Goal: Task Accomplishment & Management: Complete application form

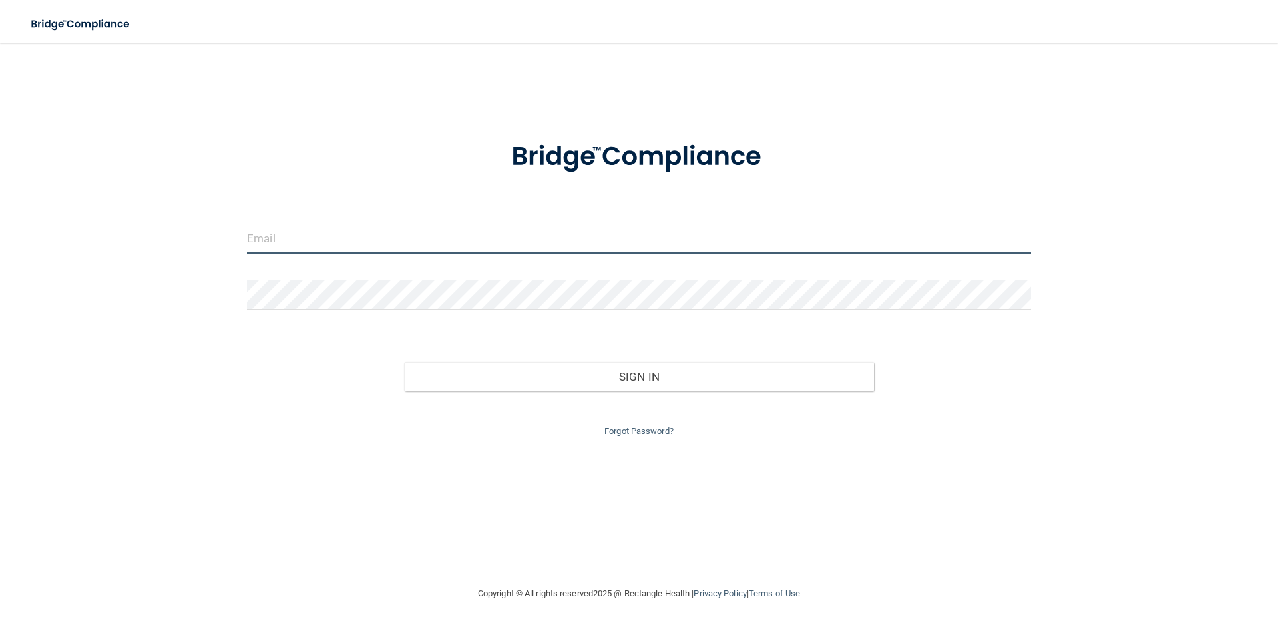
click at [335, 236] on input "email" at bounding box center [639, 239] width 784 height 30
type input "[EMAIL_ADDRESS][DOMAIN_NAME]"
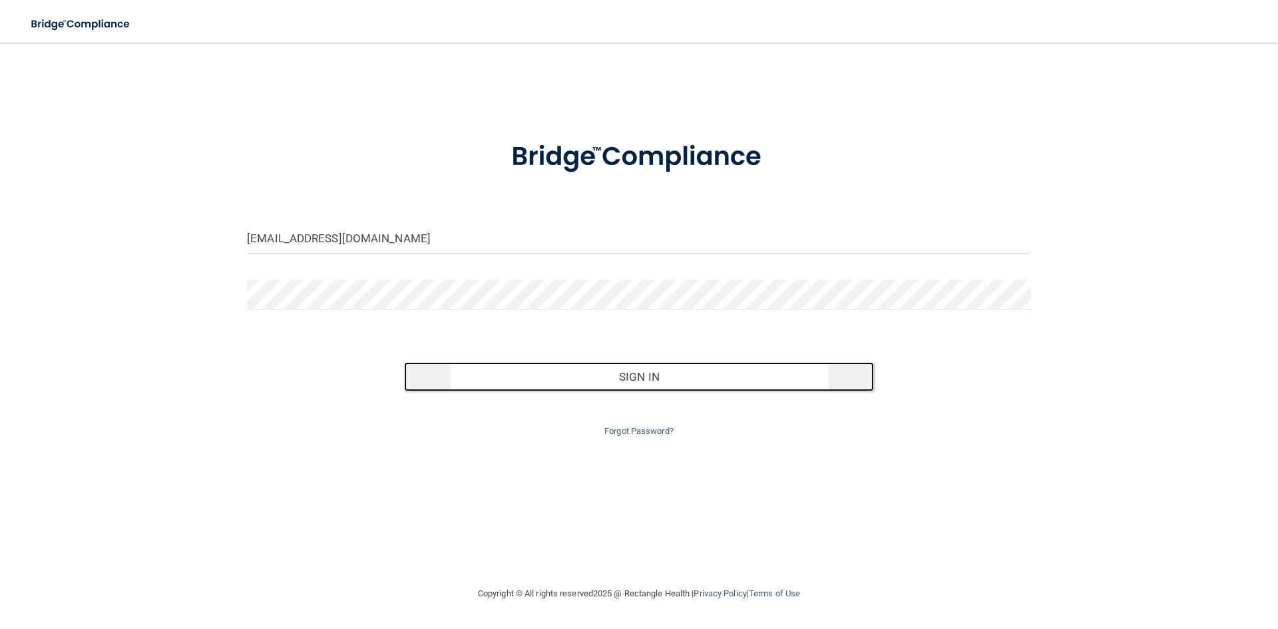
click at [614, 385] on button "Sign In" at bounding box center [639, 376] width 471 height 29
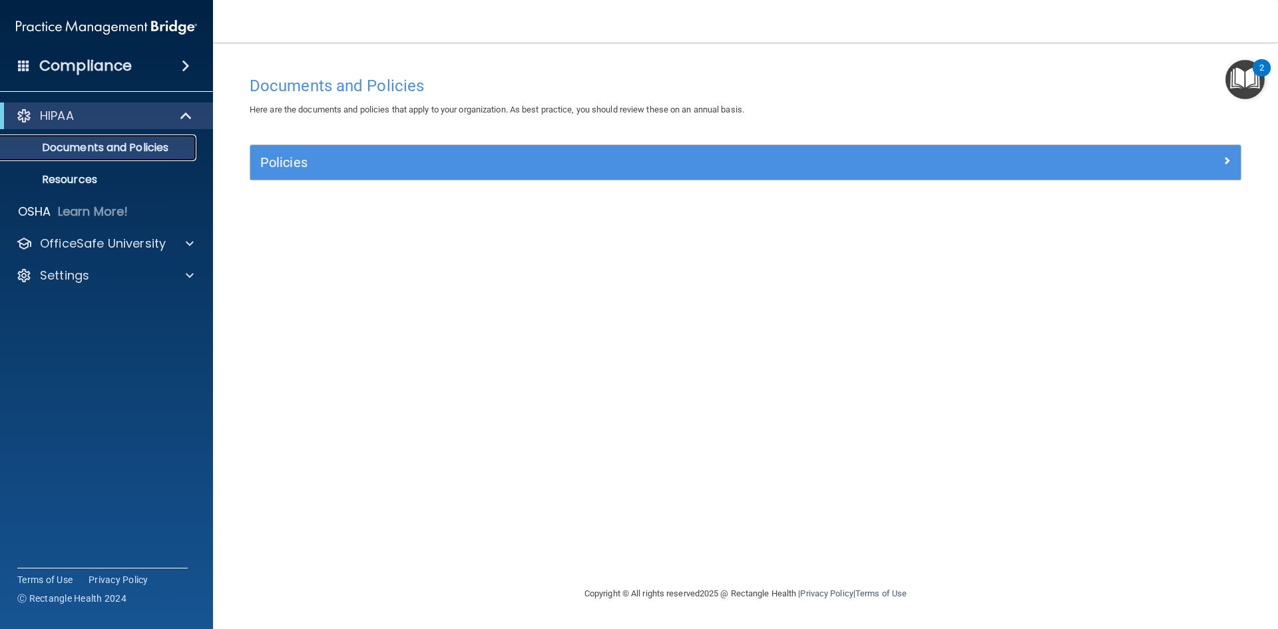
click at [78, 142] on p "Documents and Policies" at bounding box center [100, 147] width 182 height 13
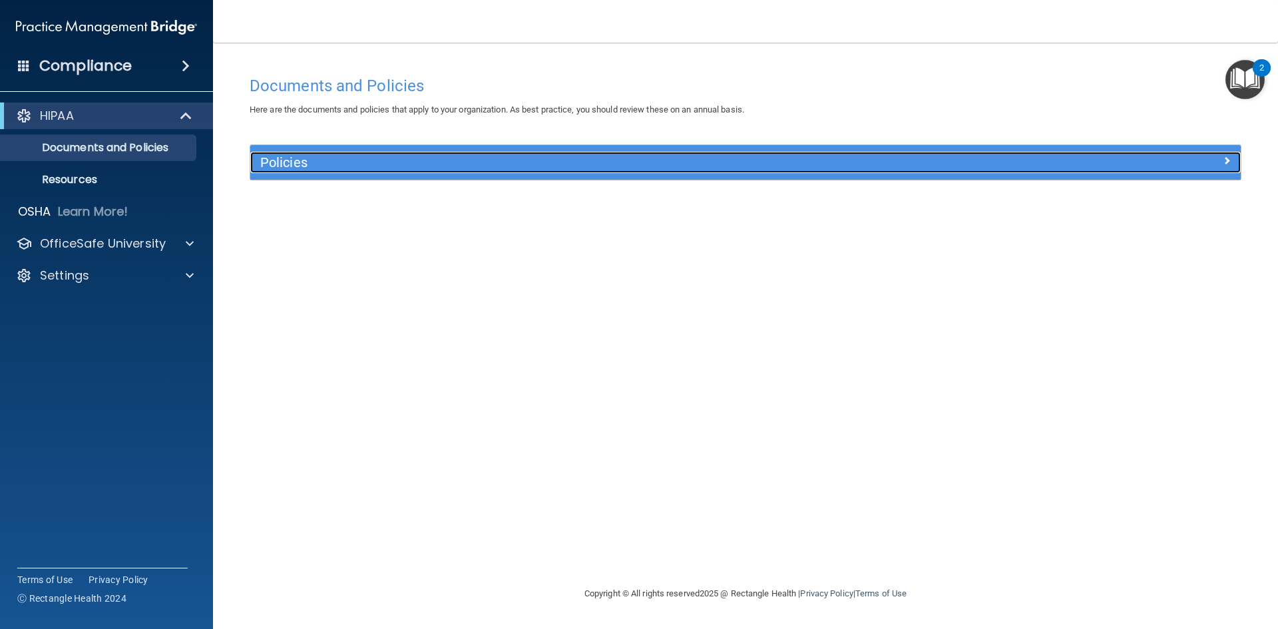
click at [333, 168] on h5 "Policies" at bounding box center [621, 162] width 723 height 15
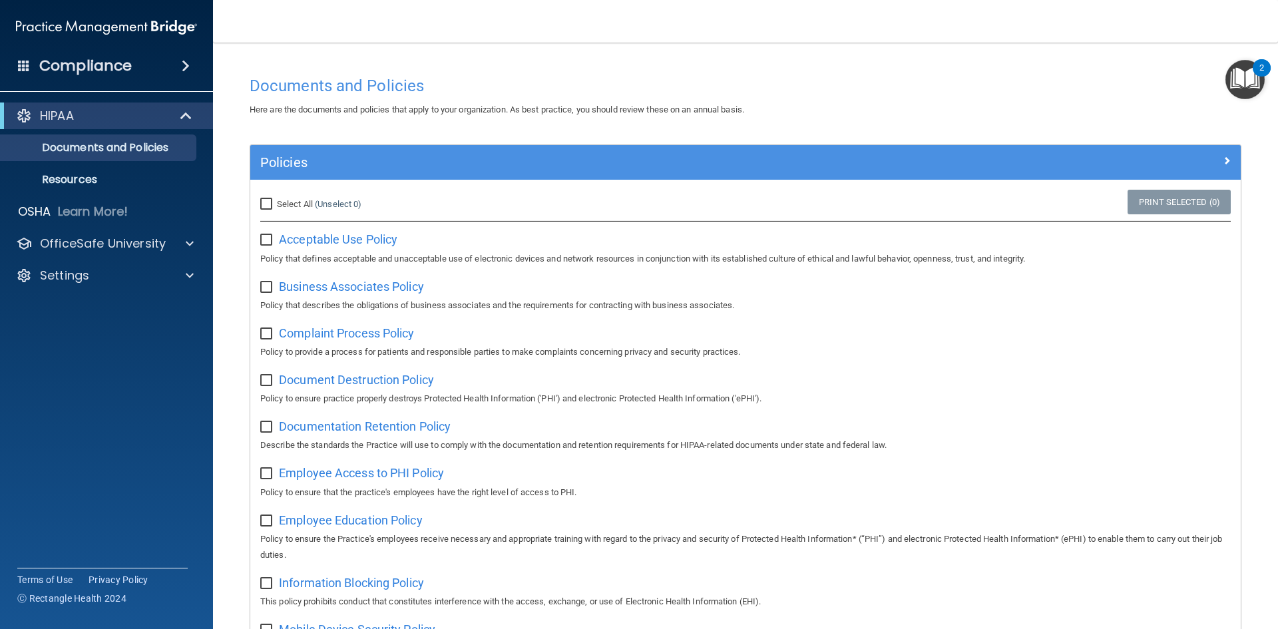
click at [265, 206] on input "Select All (Unselect 0) Unselect All" at bounding box center [267, 204] width 15 height 11
checkbox input "true"
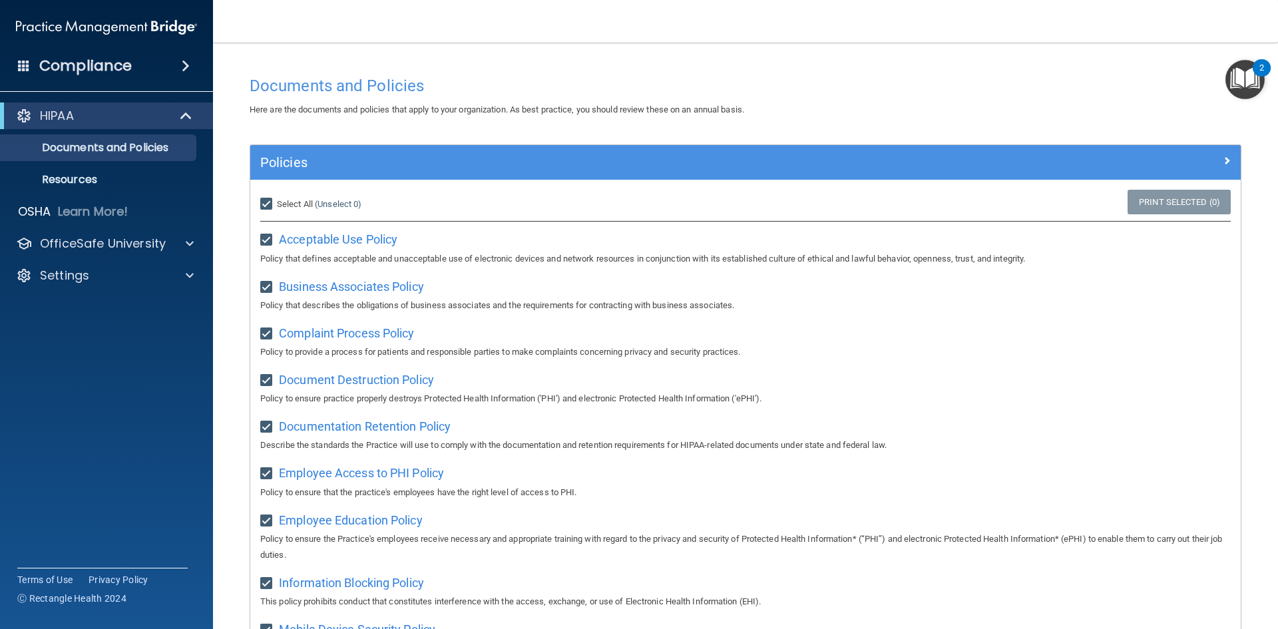
checkbox input "true"
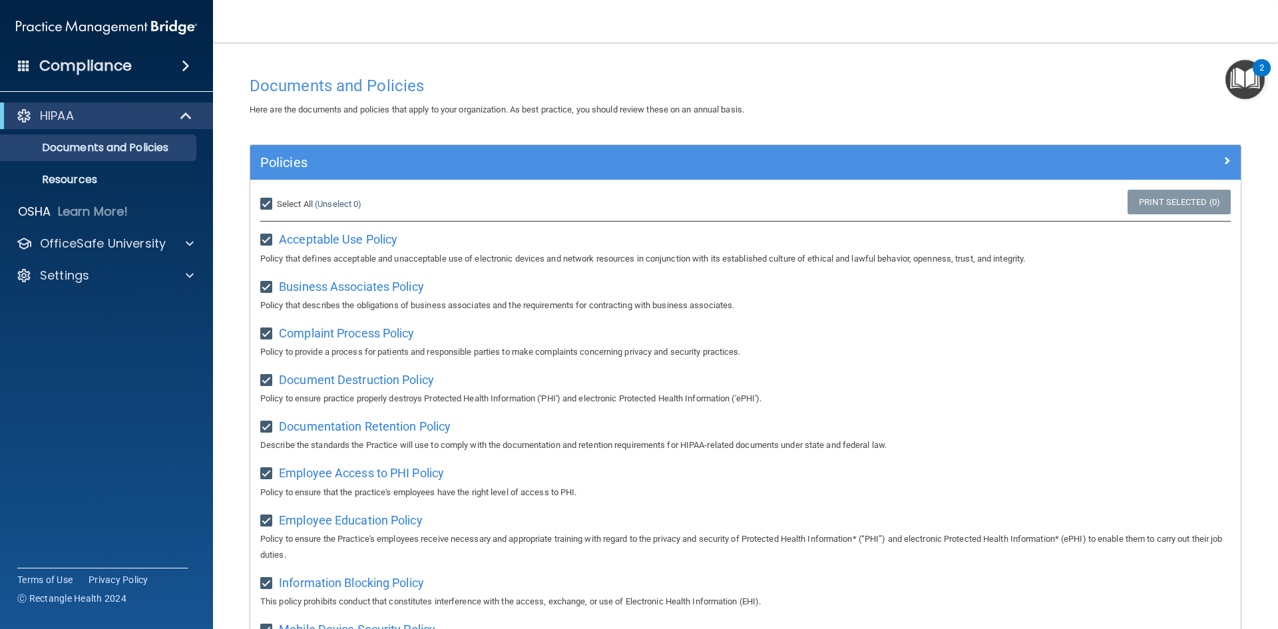
checkbox input "true"
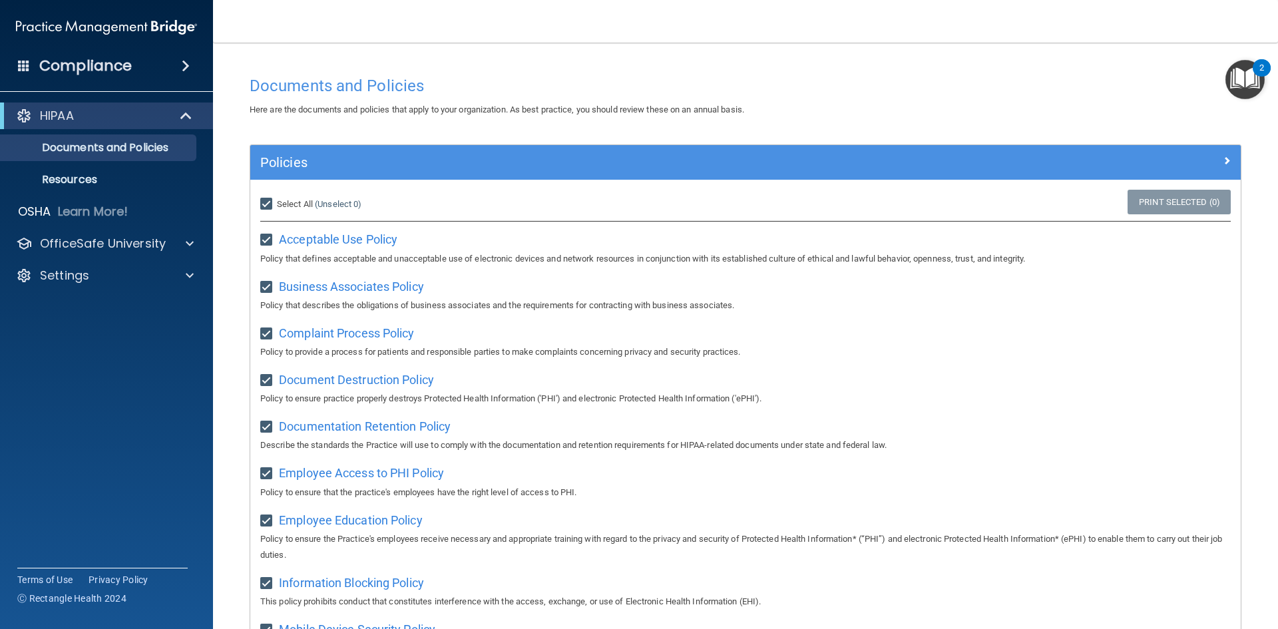
checkbox input "true"
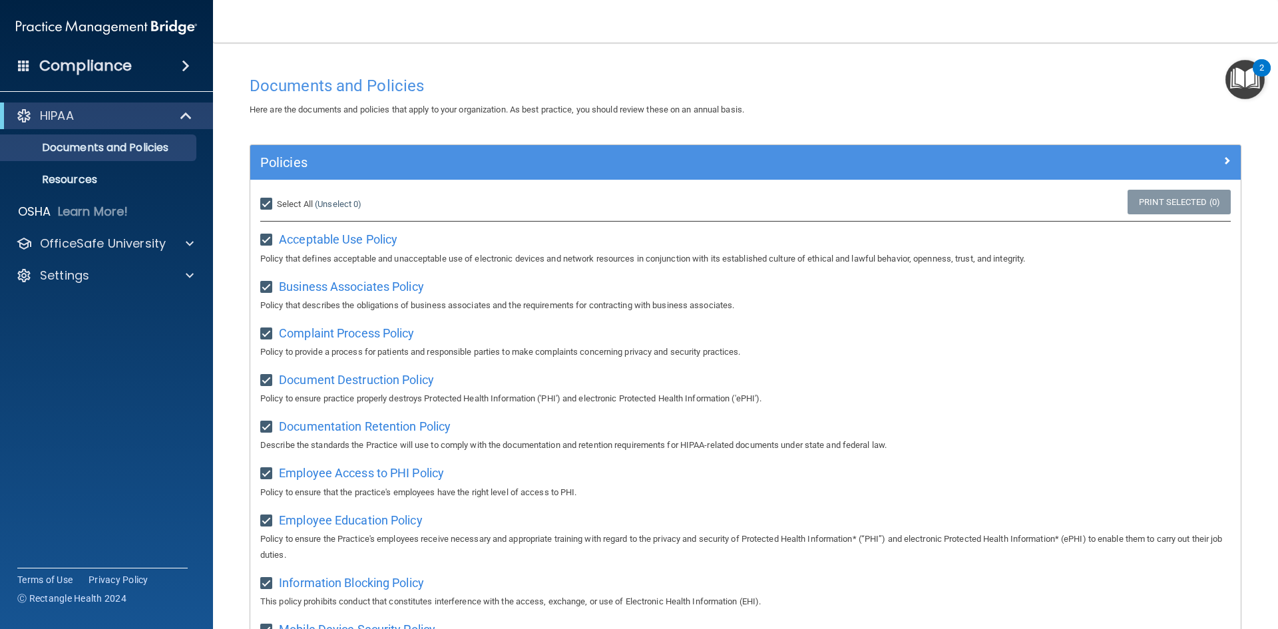
checkbox input "true"
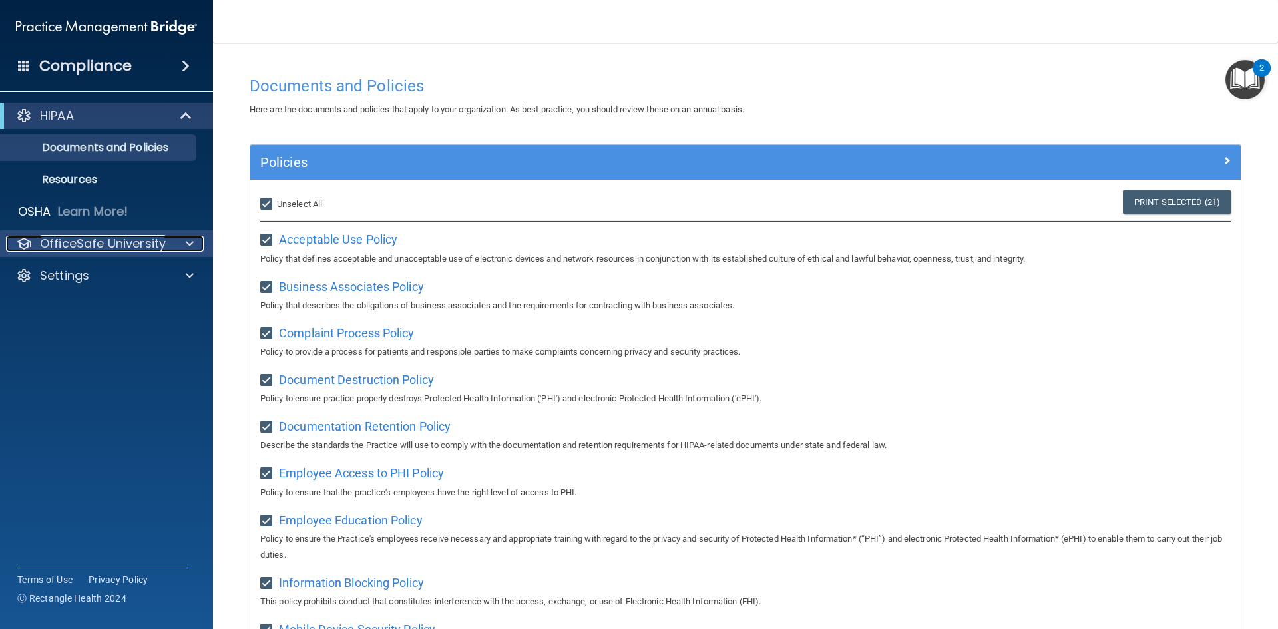
click at [87, 241] on p "OfficeSafe University" at bounding box center [103, 244] width 126 height 16
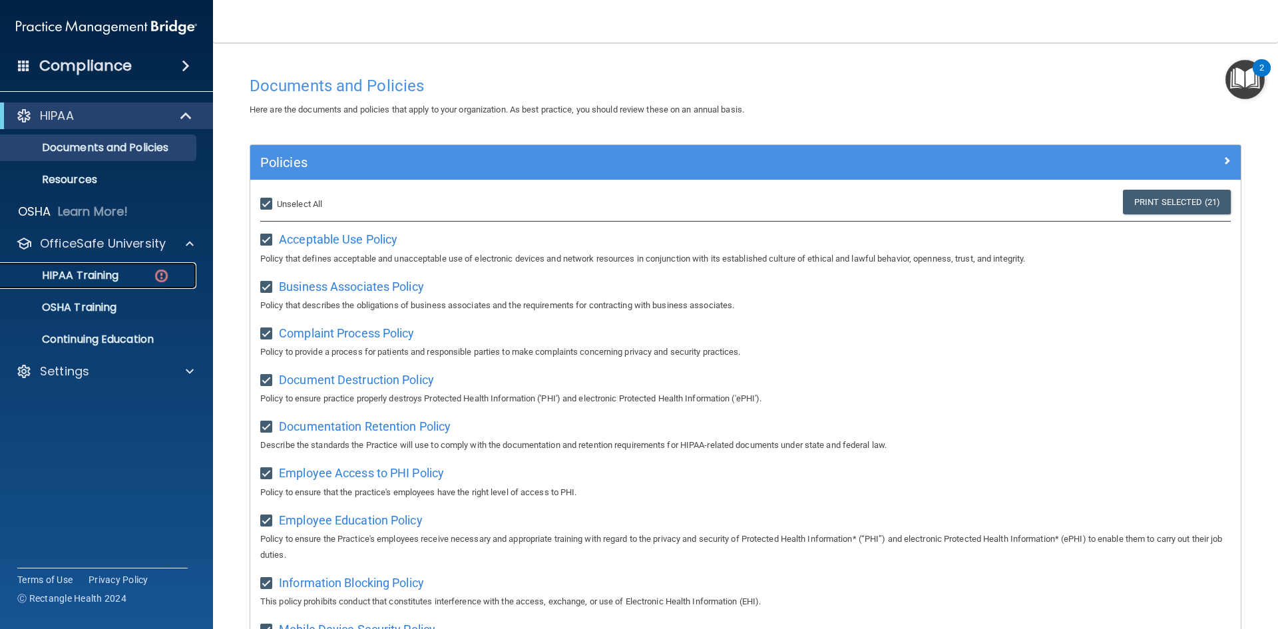
click at [74, 278] on p "HIPAA Training" at bounding box center [64, 275] width 110 height 13
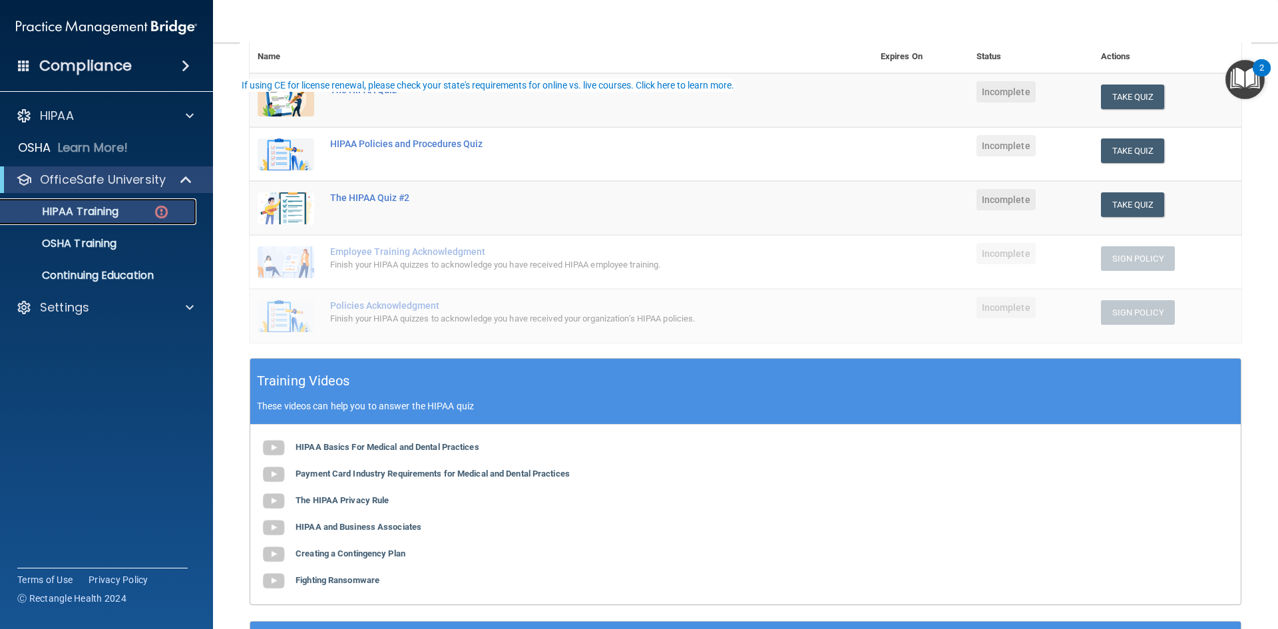
scroll to position [200, 0]
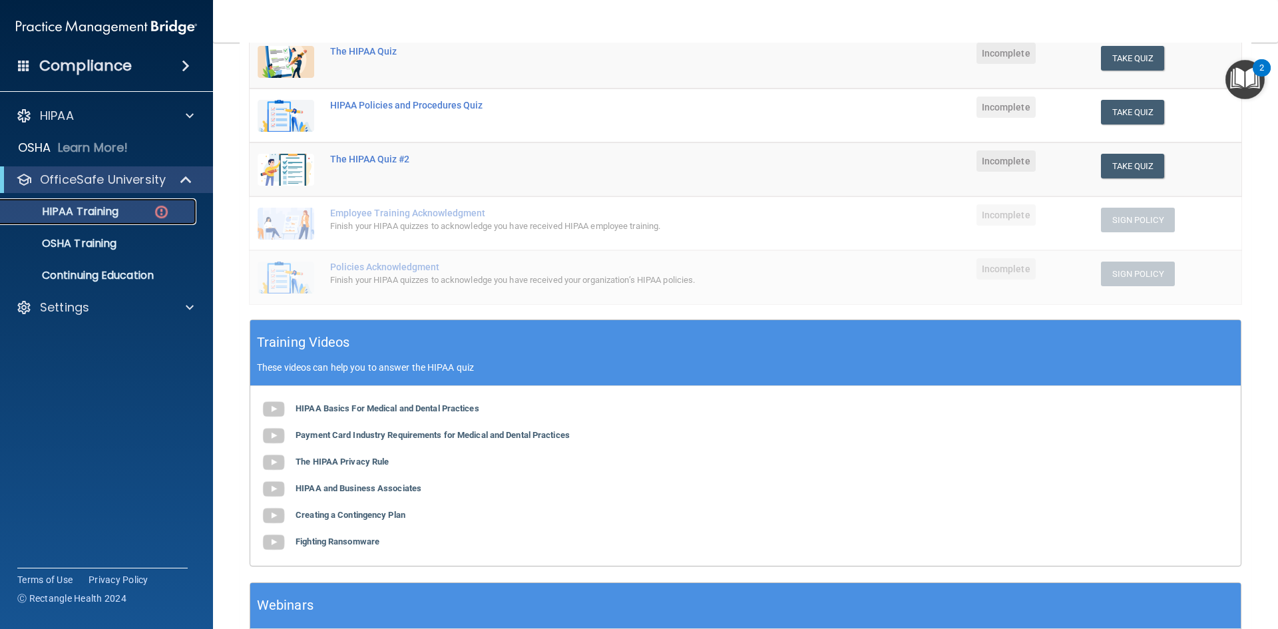
click at [78, 211] on p "HIPAA Training" at bounding box center [64, 211] width 110 height 13
click at [123, 210] on div "HIPAA Training" at bounding box center [100, 211] width 182 height 13
click at [280, 406] on img at bounding box center [273, 409] width 27 height 27
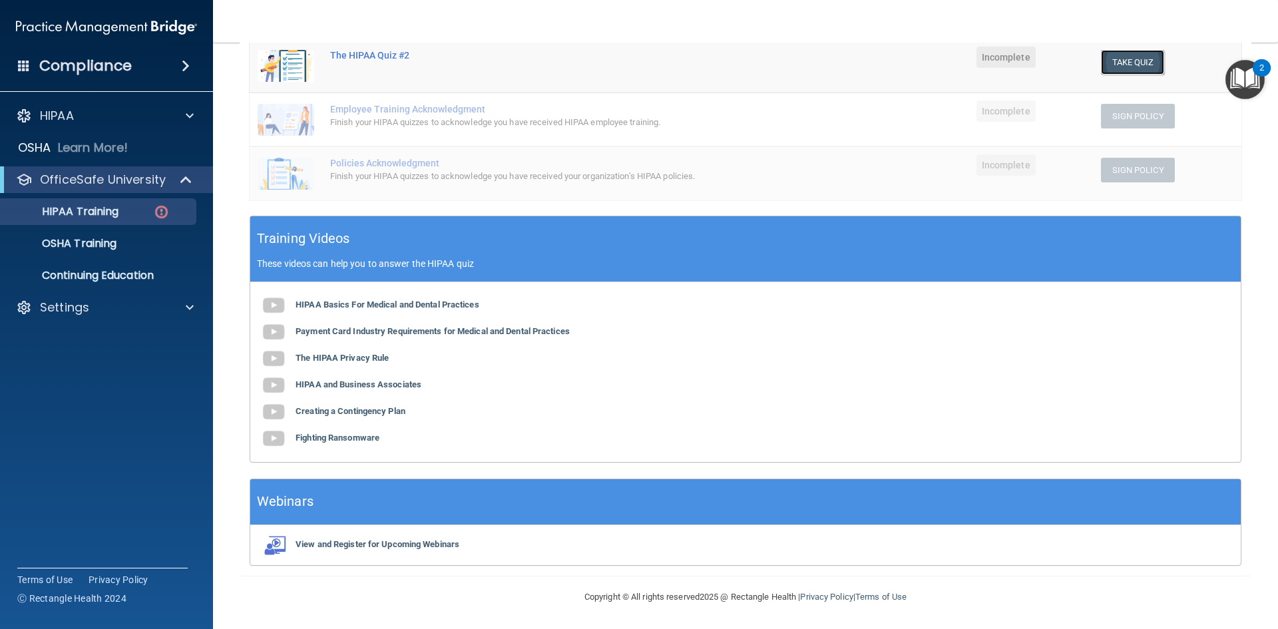
click at [1124, 62] on button "Take Quiz" at bounding box center [1133, 62] width 64 height 25
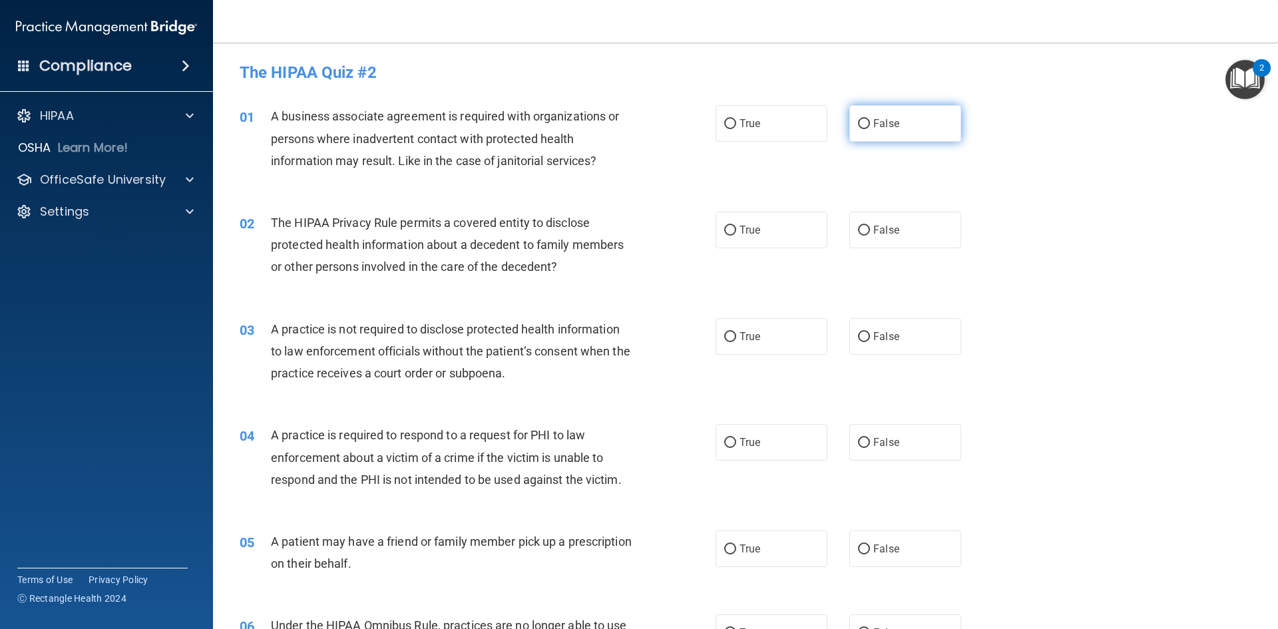
click at [858, 120] on input "False" at bounding box center [864, 124] width 12 height 10
radio input "true"
click at [728, 232] on input "True" at bounding box center [730, 231] width 12 height 10
radio input "true"
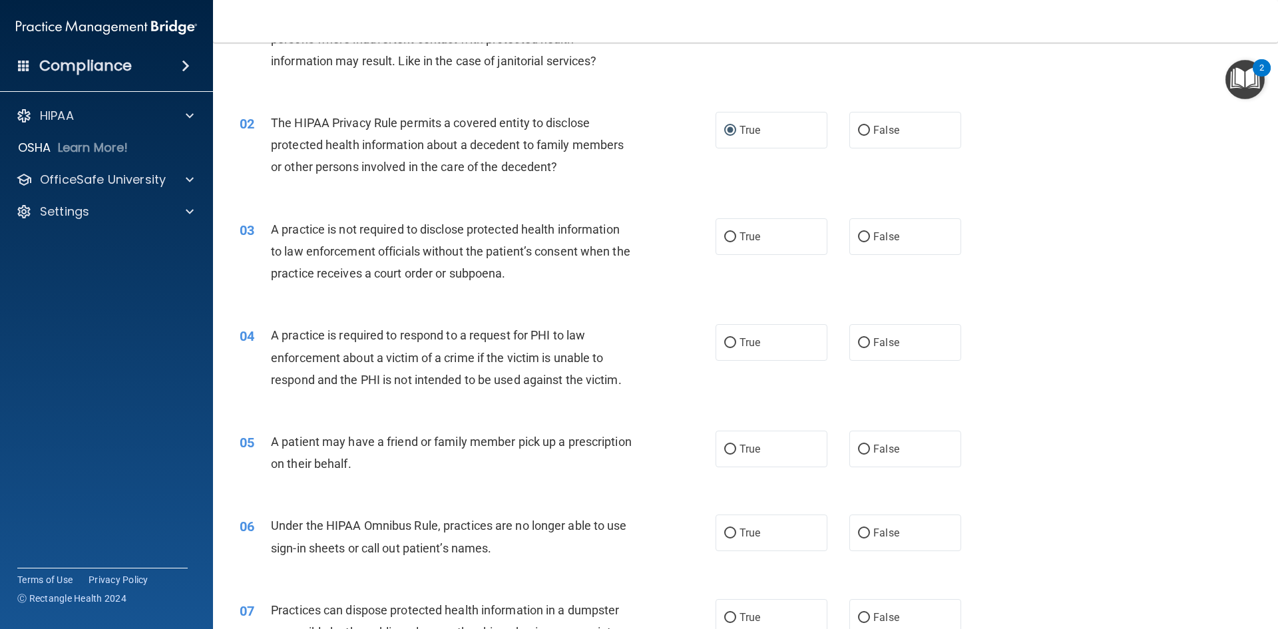
scroll to position [133, 0]
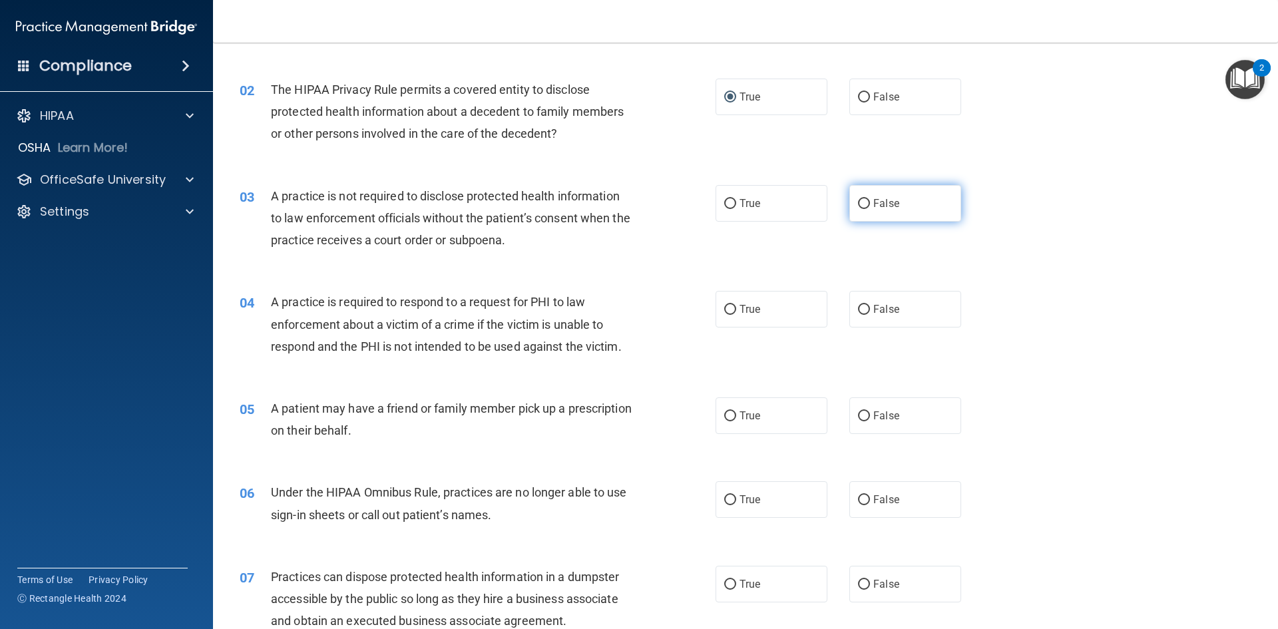
click at [858, 204] on input "False" at bounding box center [864, 204] width 12 height 10
radio input "true"
click at [727, 310] on input "True" at bounding box center [730, 310] width 12 height 10
radio input "true"
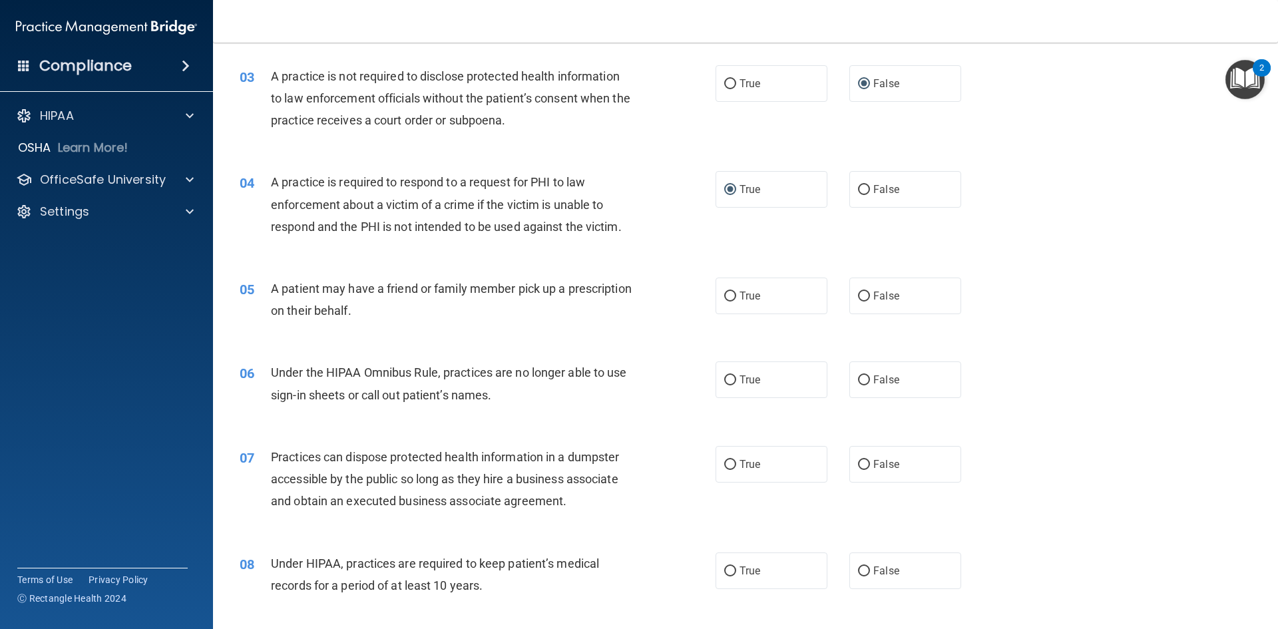
scroll to position [266, 0]
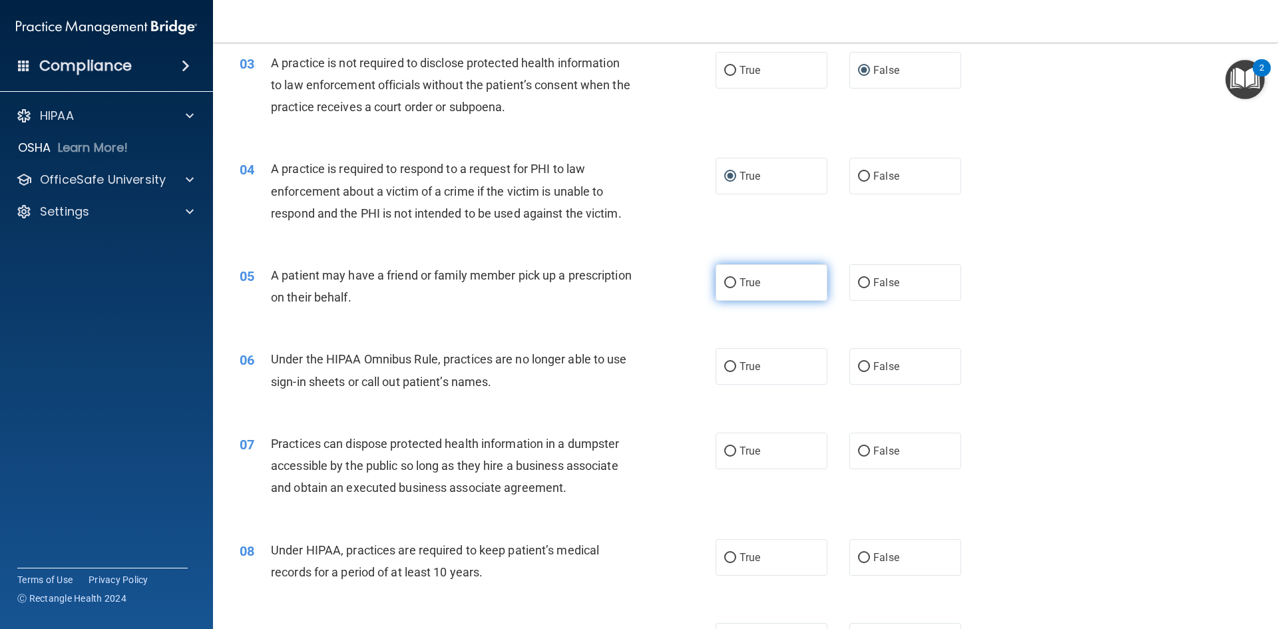
click at [729, 284] on input "True" at bounding box center [730, 283] width 12 height 10
radio input "true"
click at [724, 364] on input "True" at bounding box center [730, 367] width 12 height 10
radio input "true"
click at [858, 449] on input "False" at bounding box center [864, 452] width 12 height 10
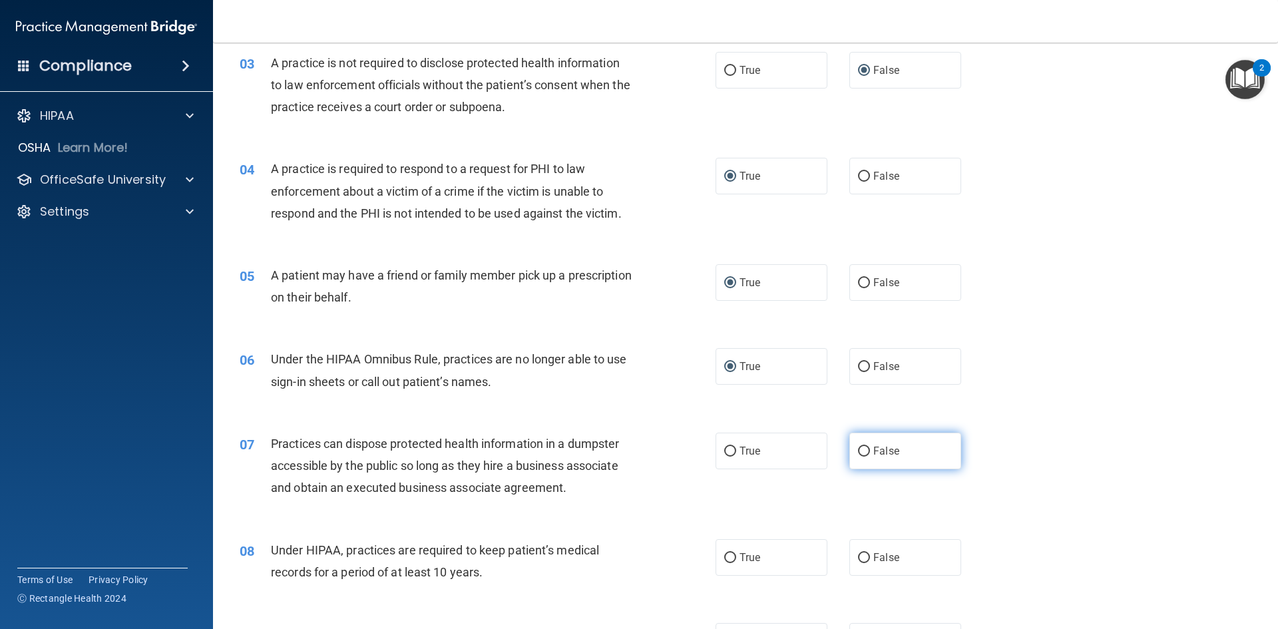
radio input "true"
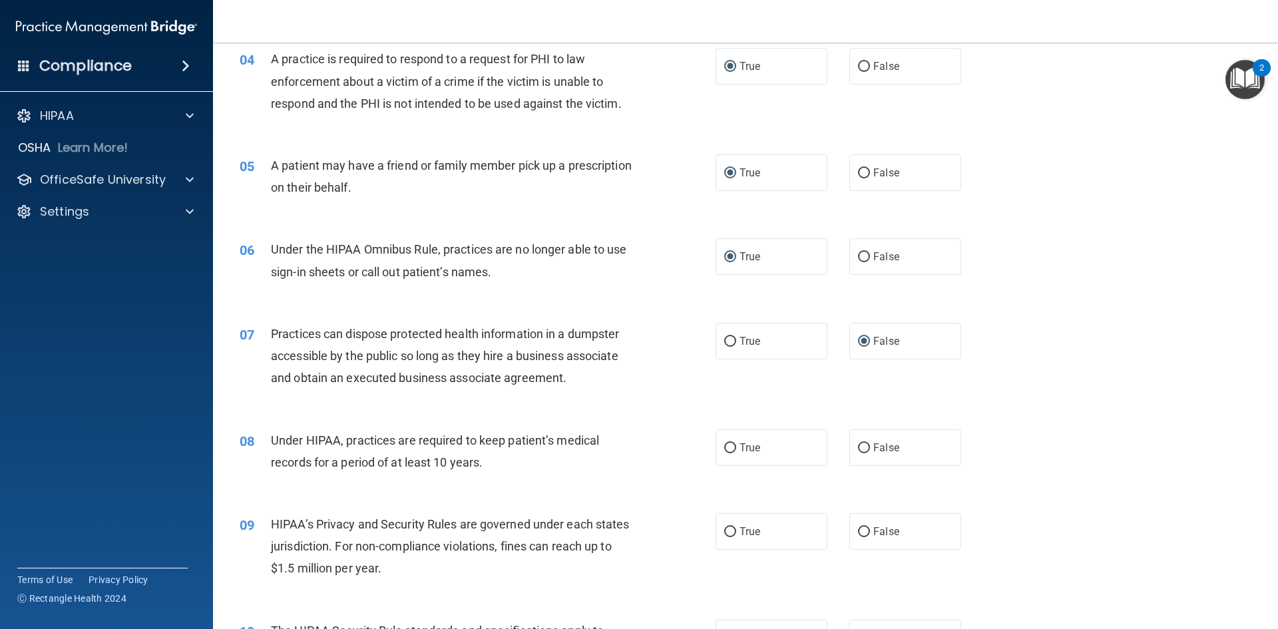
scroll to position [399, 0]
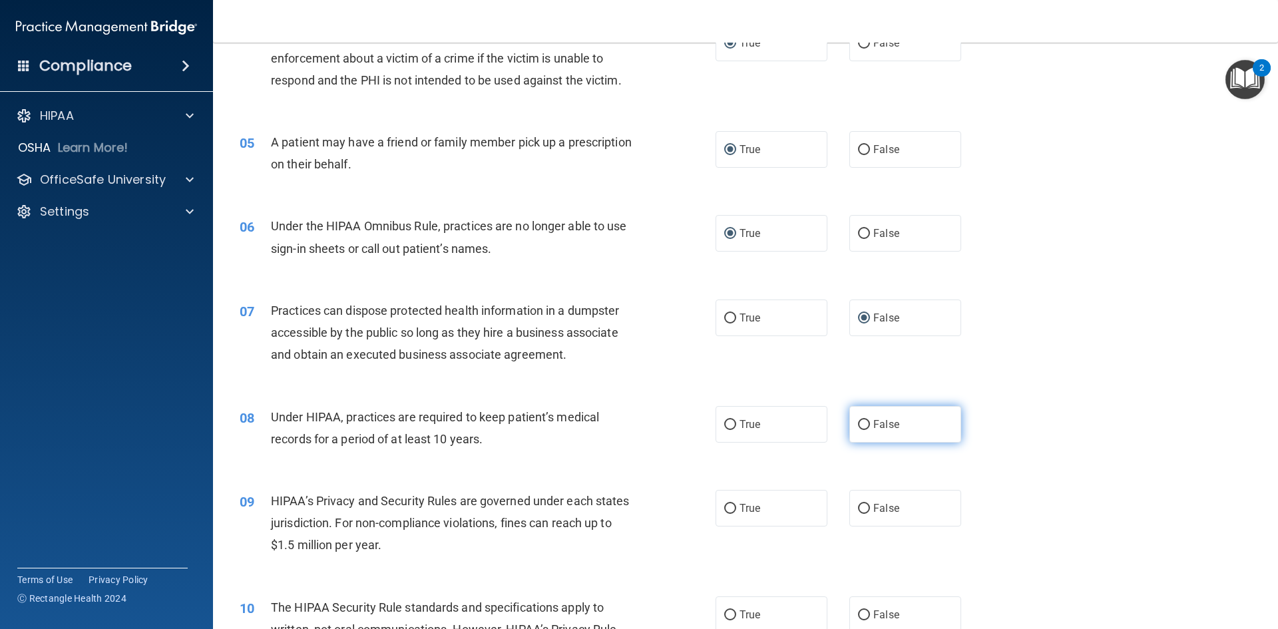
click at [858, 420] on input "False" at bounding box center [864, 425] width 12 height 10
radio input "true"
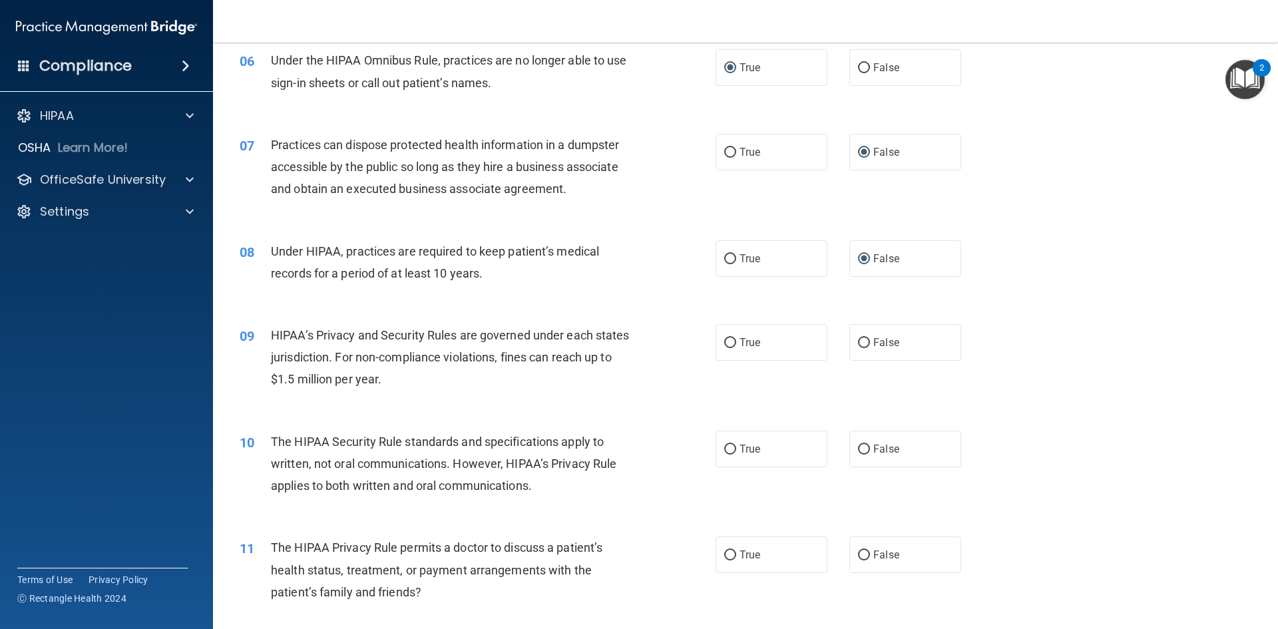
scroll to position [599, 0]
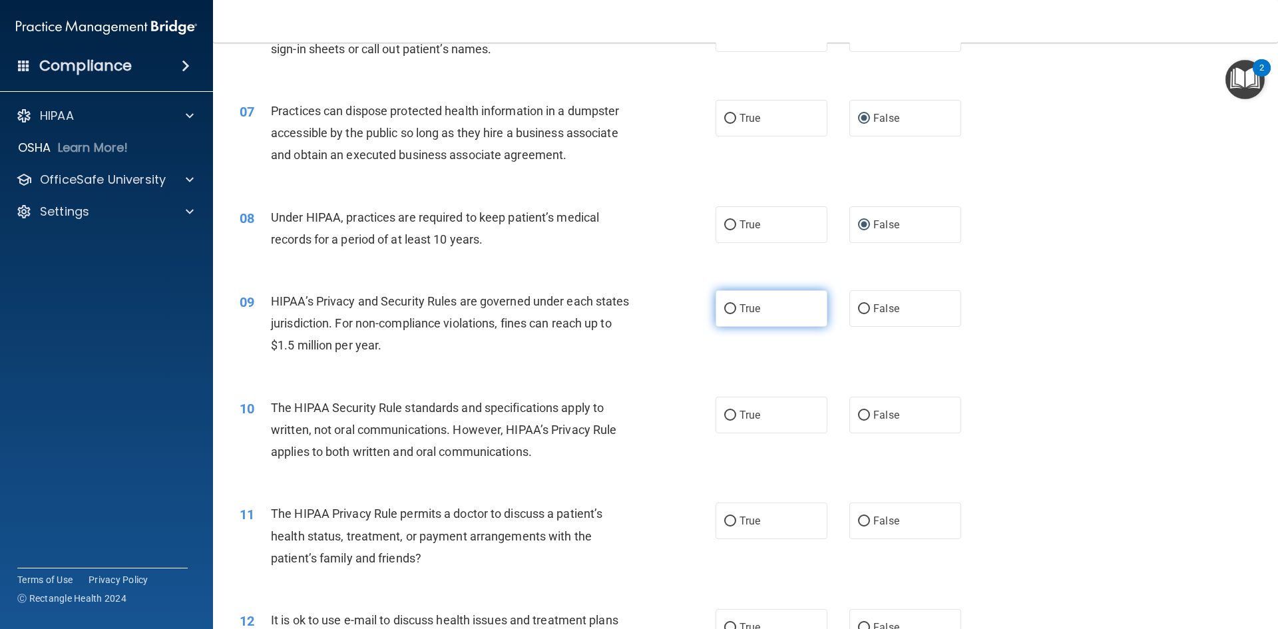
click at [727, 306] on input "True" at bounding box center [730, 309] width 12 height 10
radio input "true"
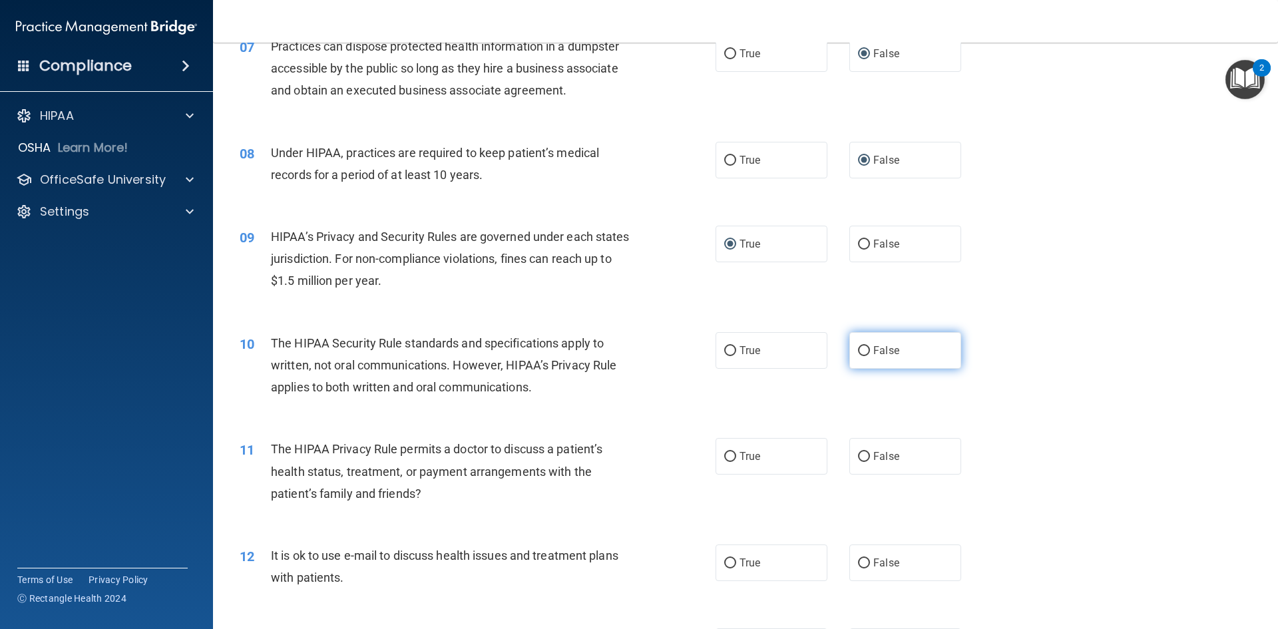
scroll to position [666, 0]
